Goal: Download file/media

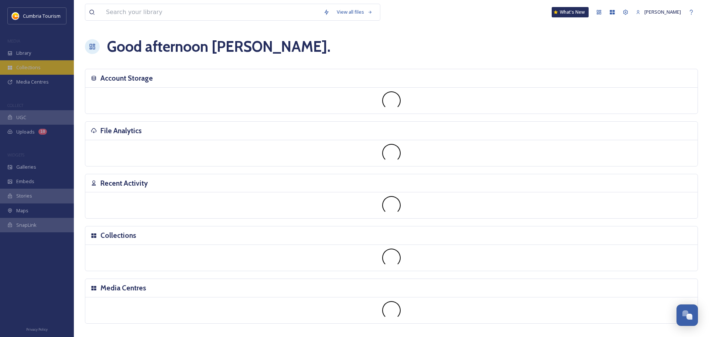
click at [53, 61] on div "Collections" at bounding box center [37, 67] width 74 height 14
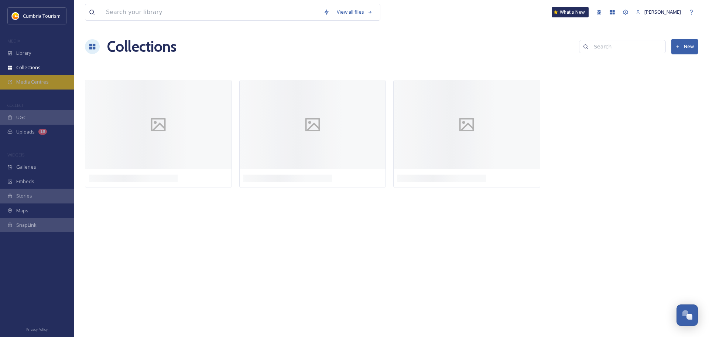
click at [46, 83] on span "Media Centres" at bounding box center [32, 81] width 33 height 7
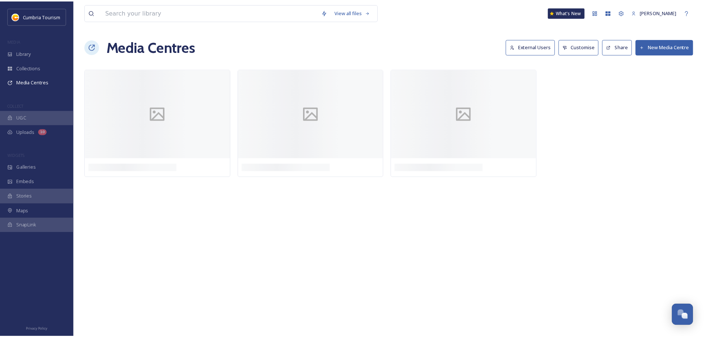
scroll to position [2896, 0]
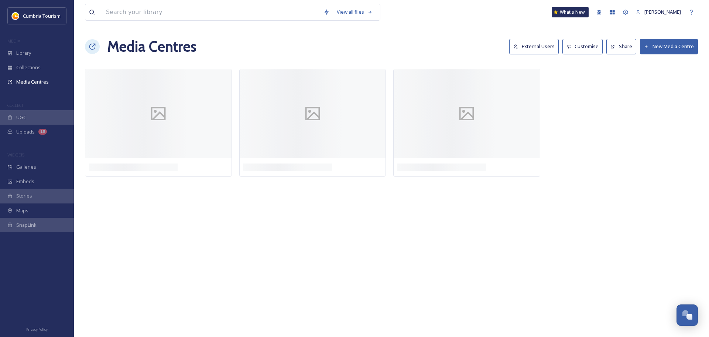
click at [510, 51] on button "External Users" at bounding box center [533, 46] width 49 height 15
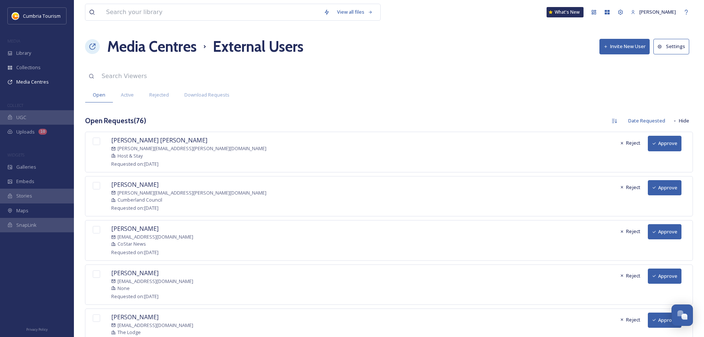
click at [667, 144] on button "Approve" at bounding box center [665, 143] width 34 height 15
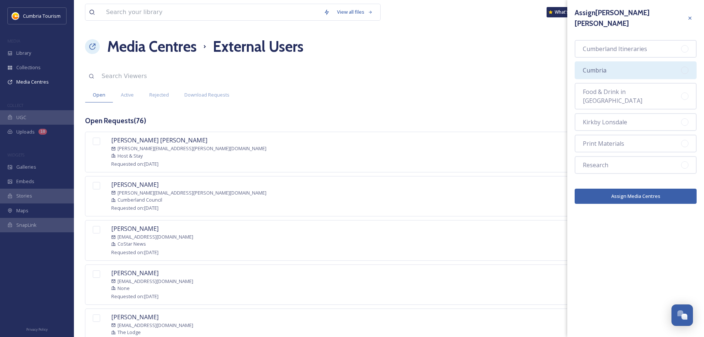
click at [607, 61] on div "Cumbria" at bounding box center [635, 70] width 122 height 18
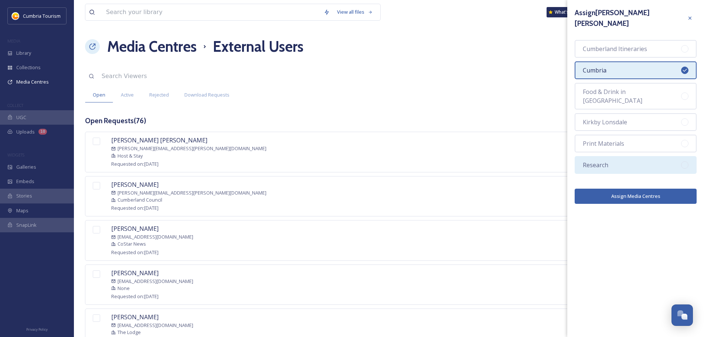
click at [611, 156] on div "Research" at bounding box center [635, 165] width 122 height 18
click at [618, 188] on button "Assign Media Centres" at bounding box center [635, 195] width 122 height 15
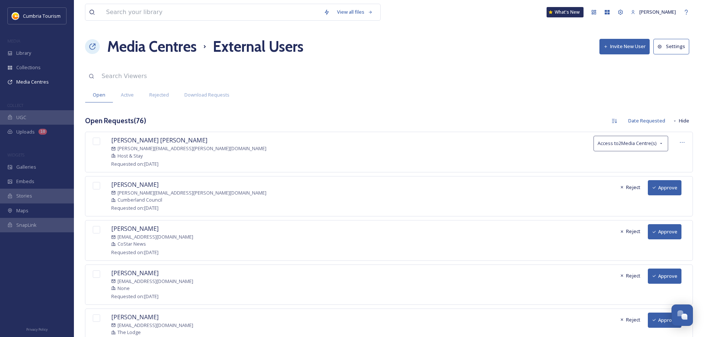
click at [669, 188] on button "Approve" at bounding box center [665, 187] width 34 height 15
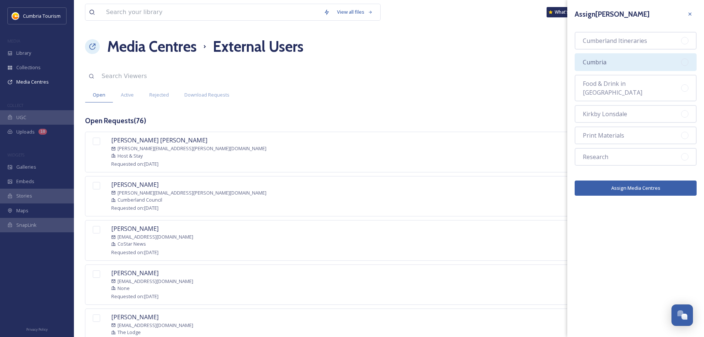
click at [642, 65] on div "Cumbria" at bounding box center [635, 62] width 122 height 18
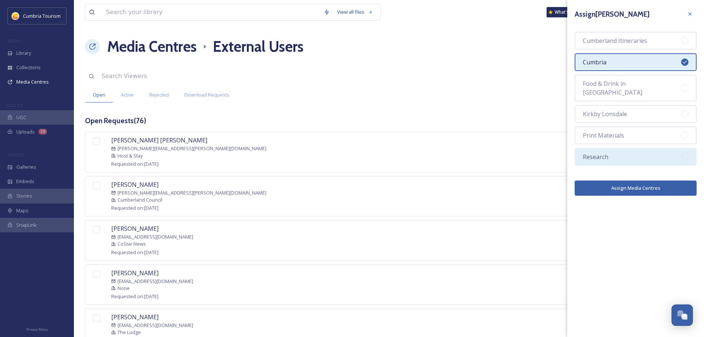
click at [639, 148] on div "Research" at bounding box center [635, 157] width 122 height 18
click at [642, 181] on button "Assign Media Centres" at bounding box center [635, 187] width 122 height 15
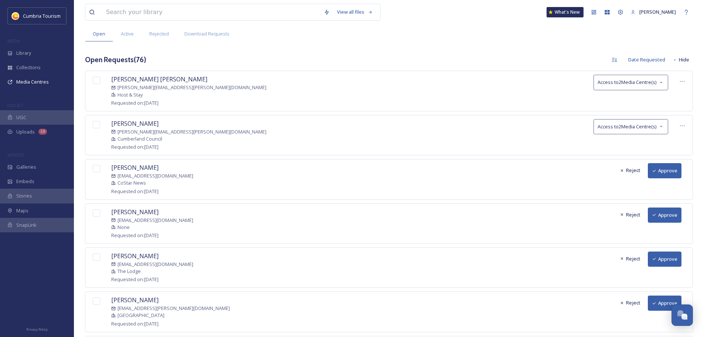
scroll to position [74, 0]
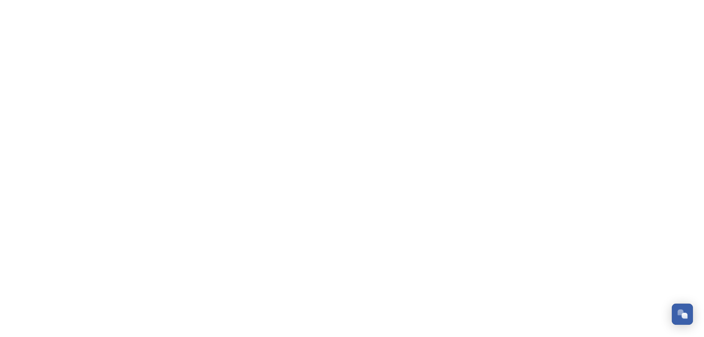
scroll to position [2896, 0]
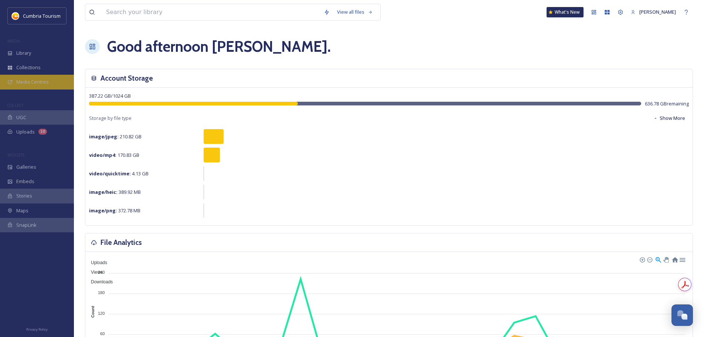
click at [44, 82] on span "Media Centres" at bounding box center [32, 81] width 33 height 7
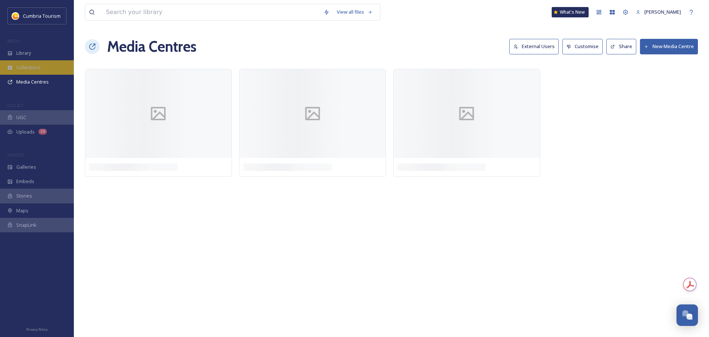
click at [45, 67] on div "Collections" at bounding box center [37, 67] width 74 height 14
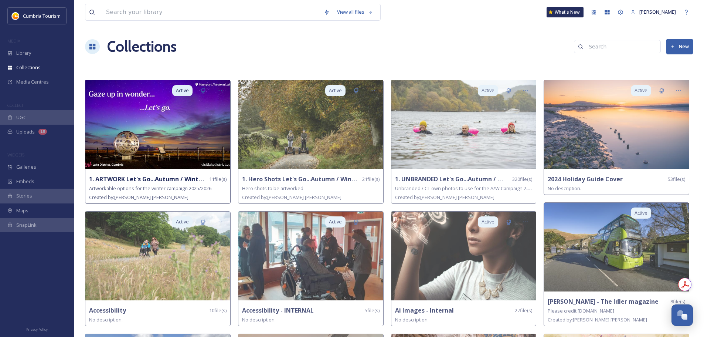
click at [180, 182] on strong "1. ARTWORK Let's Go...Autumn / Winter 2025/26" at bounding box center [159, 179] width 140 height 8
click at [196, 156] on img at bounding box center [157, 124] width 145 height 89
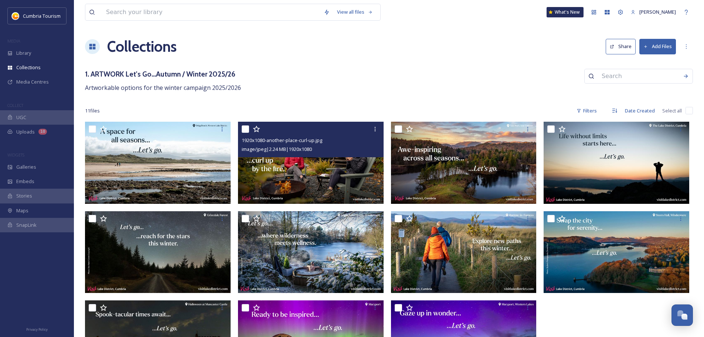
click at [356, 178] on img at bounding box center [311, 163] width 146 height 82
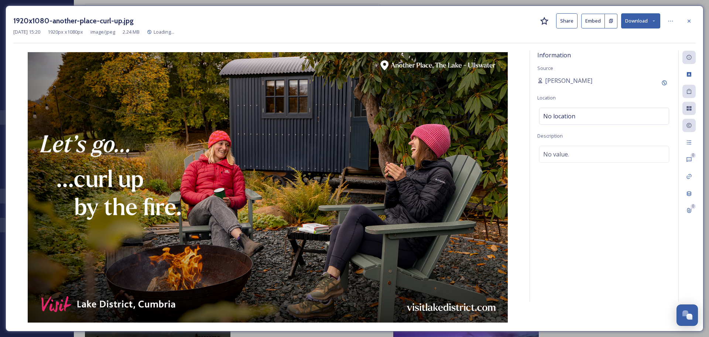
click at [645, 17] on button "Download" at bounding box center [640, 20] width 39 height 15
drag, startPoint x: 636, startPoint y: 36, endPoint x: 647, endPoint y: 30, distance: 12.1
click at [636, 35] on span "Download Original (1920 x 1080)" at bounding box center [622, 37] width 70 height 7
click at [693, 21] on div at bounding box center [689, 20] width 13 height 13
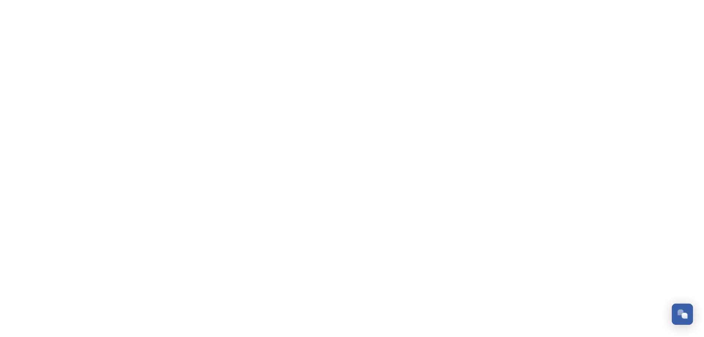
scroll to position [2896, 0]
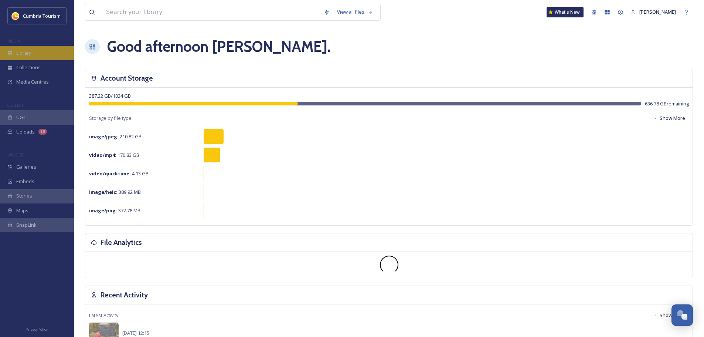
click at [45, 55] on div "Library" at bounding box center [37, 53] width 74 height 14
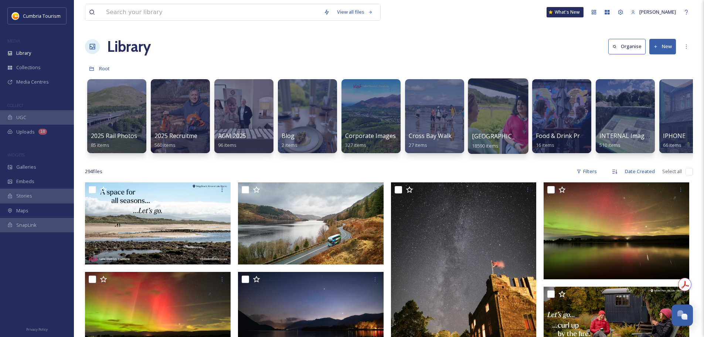
click at [502, 132] on span "[GEOGRAPHIC_DATA]" at bounding box center [502, 136] width 61 height 8
